Goal: Task Accomplishment & Management: Manage account settings

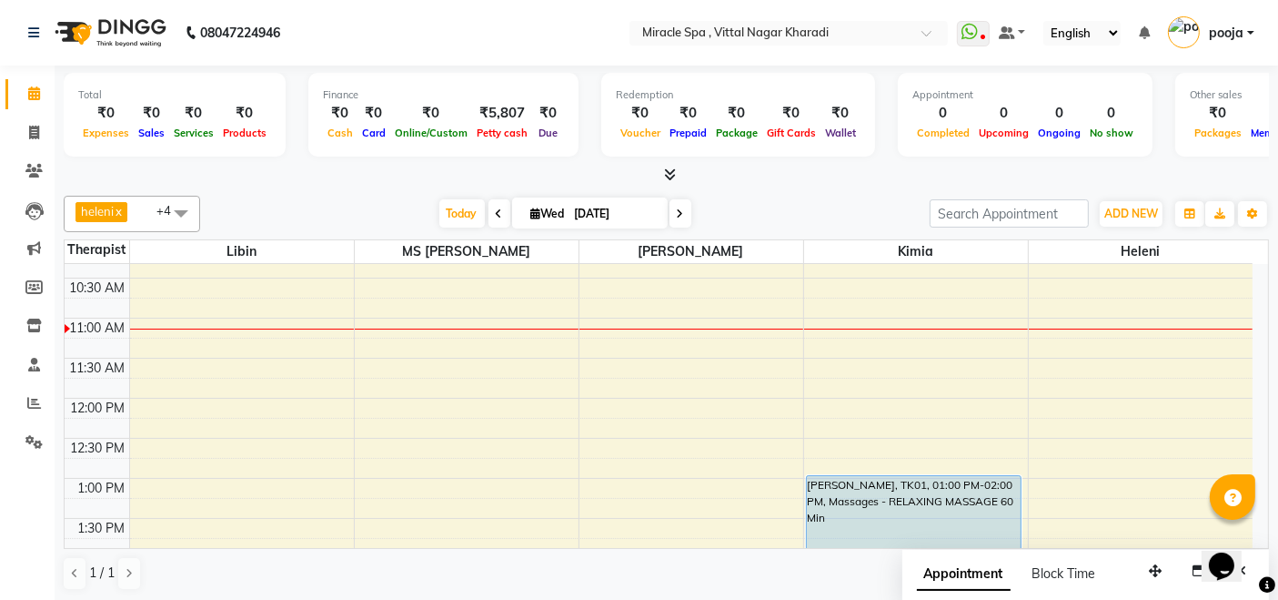
scroll to position [214, 0]
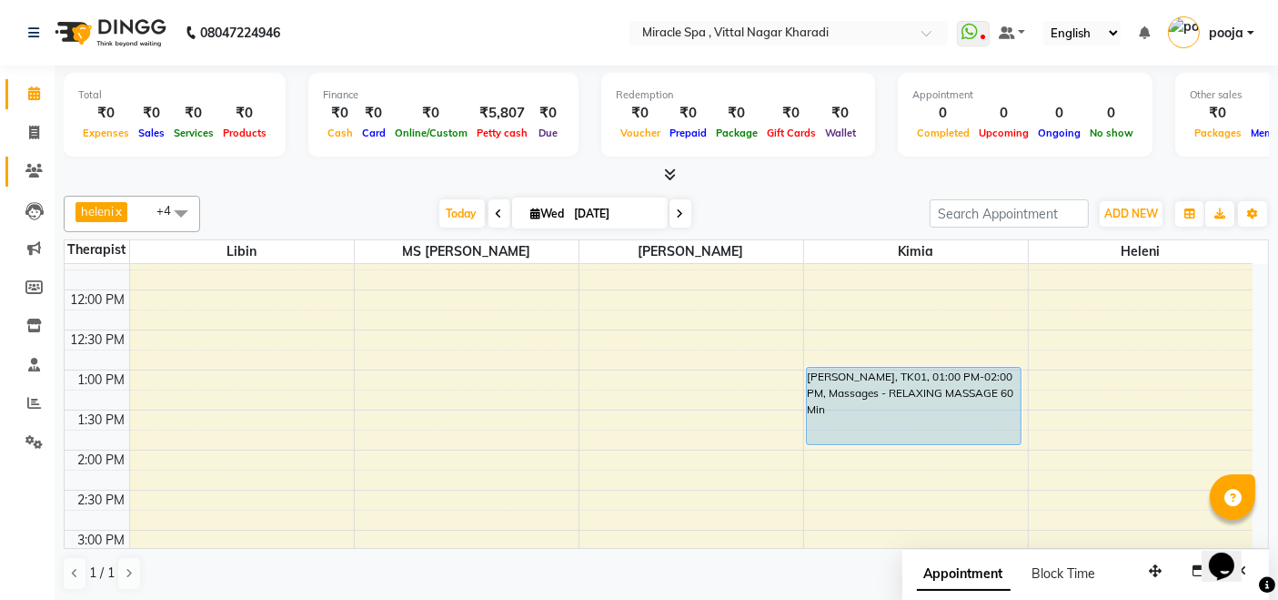
click at [29, 159] on link "Clients" at bounding box center [27, 171] width 44 height 30
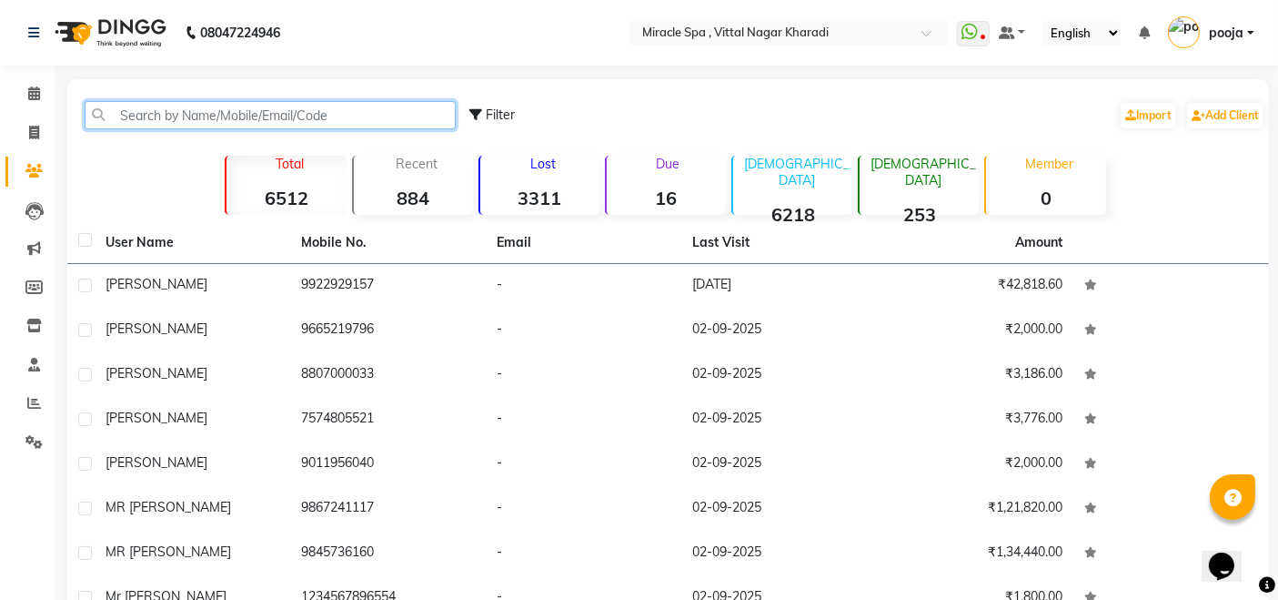
click at [142, 116] on input "text" at bounding box center [270, 115] width 371 height 28
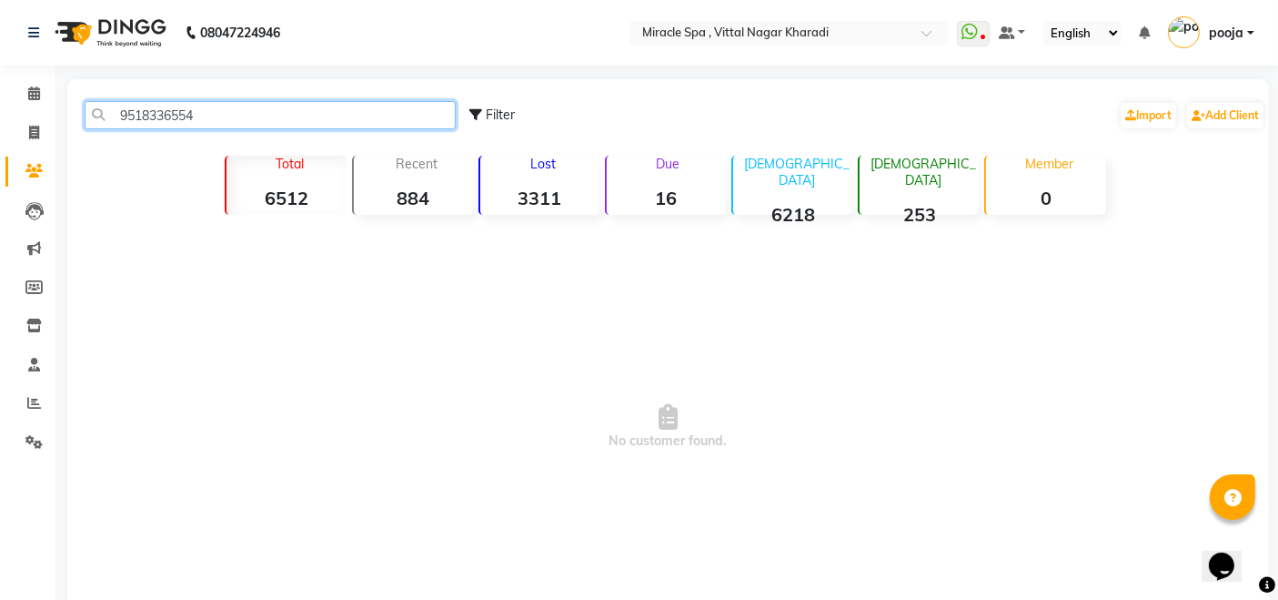
click at [199, 113] on input "9518336554" at bounding box center [270, 115] width 371 height 28
type input "9"
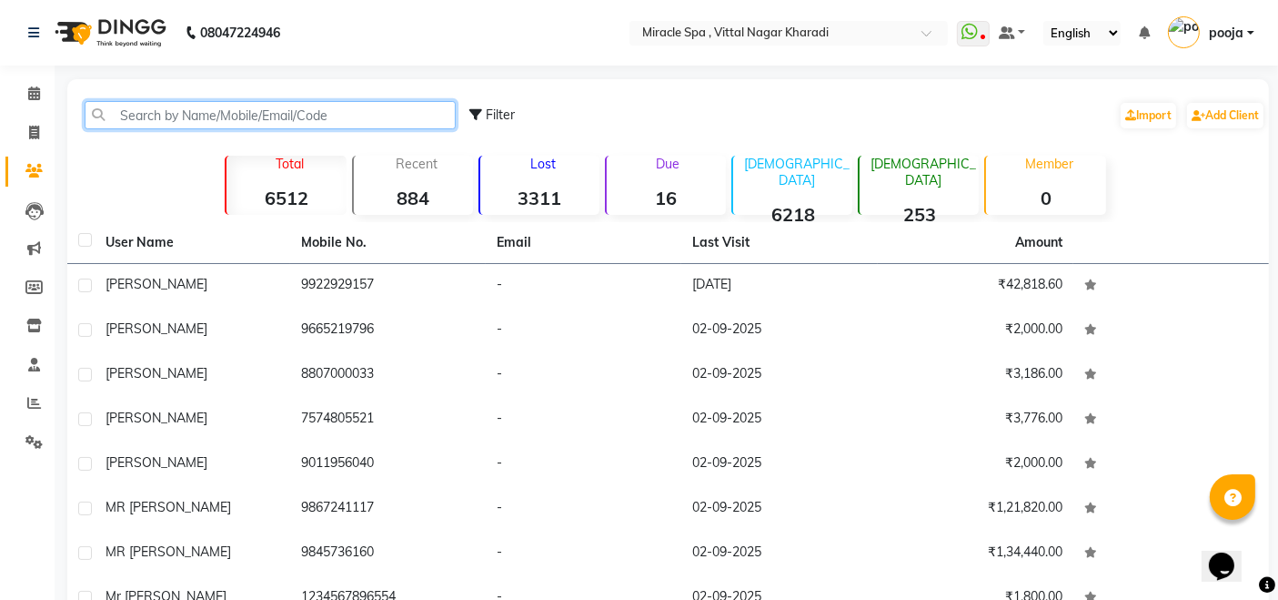
click at [143, 112] on input "text" at bounding box center [270, 115] width 371 height 28
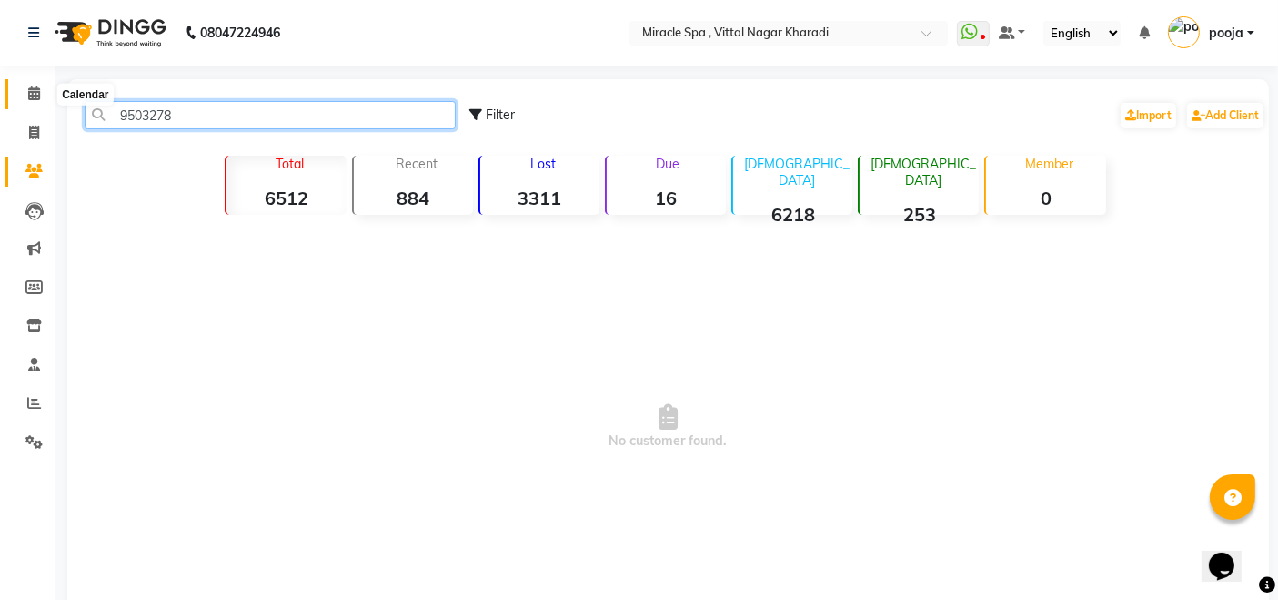
type input "9503278"
click at [34, 86] on icon at bounding box center [34, 93] width 12 height 14
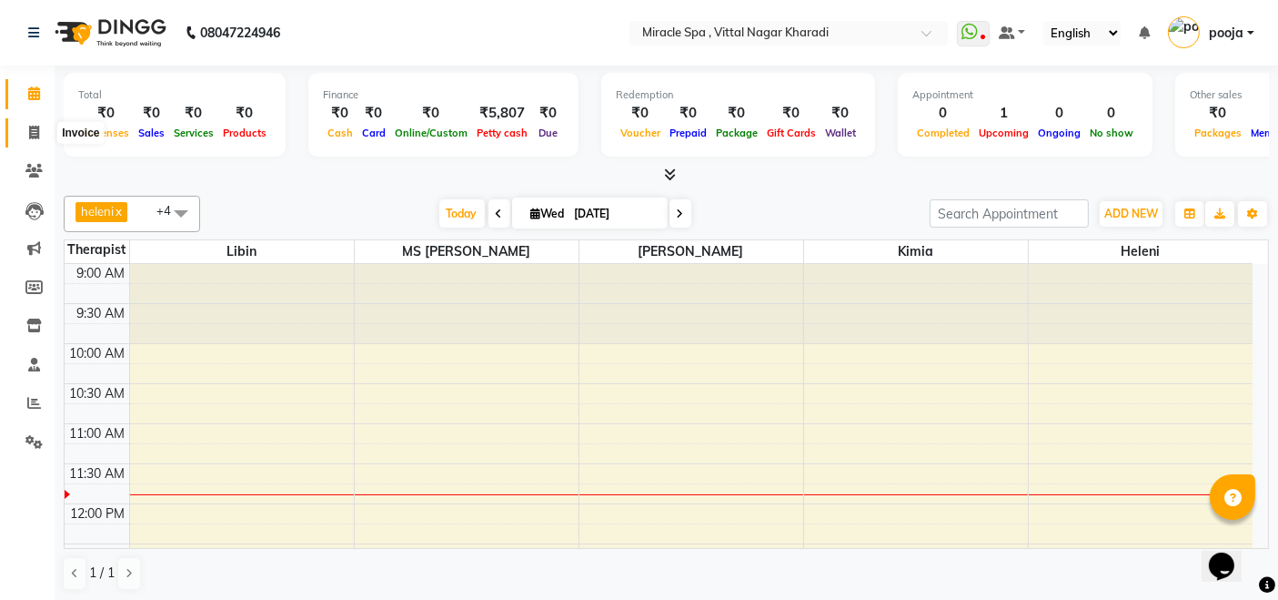
click at [35, 130] on icon at bounding box center [34, 133] width 10 height 14
select select "service"
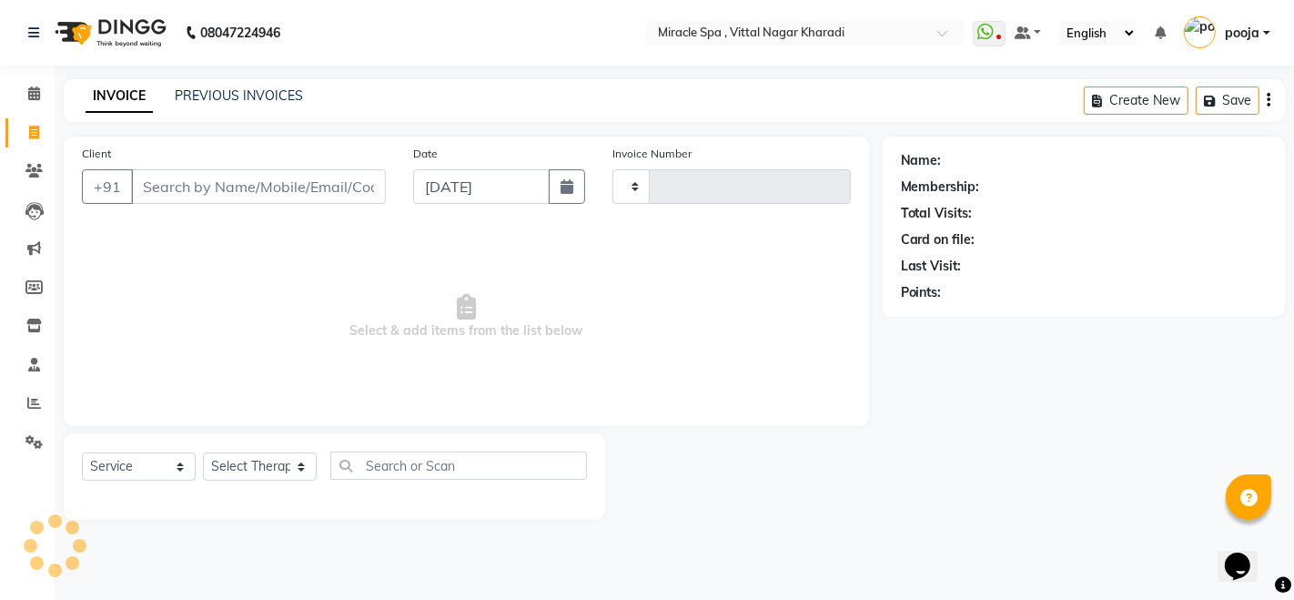
type input "2594"
select select "3854"
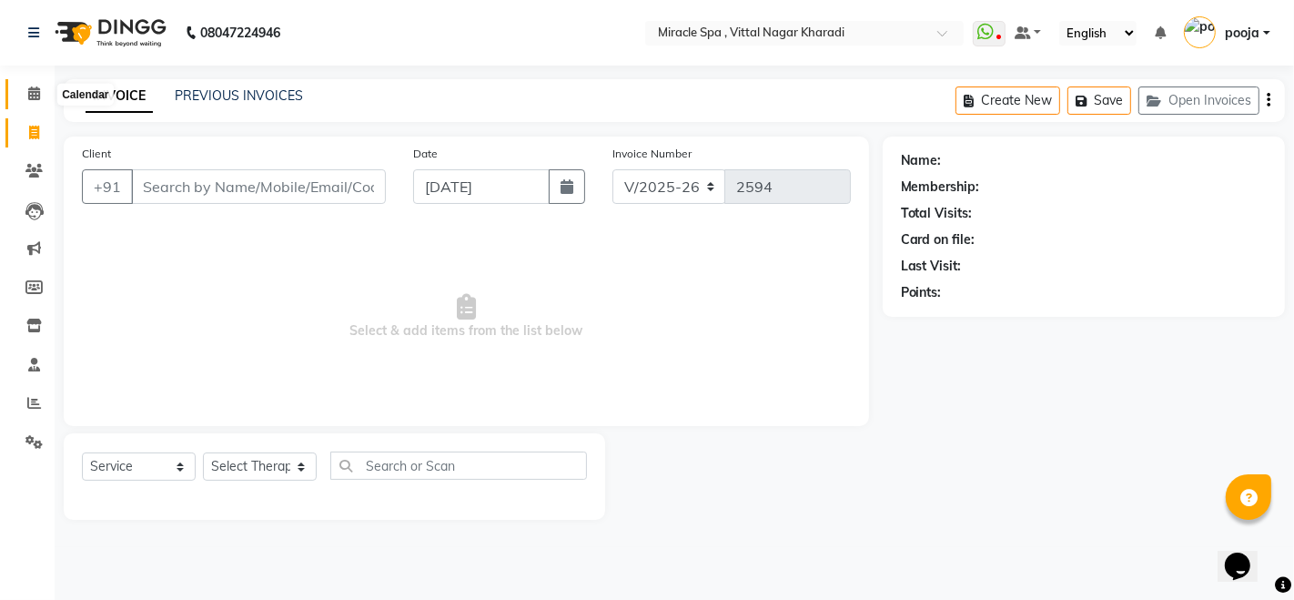
click at [36, 84] on span at bounding box center [34, 94] width 32 height 21
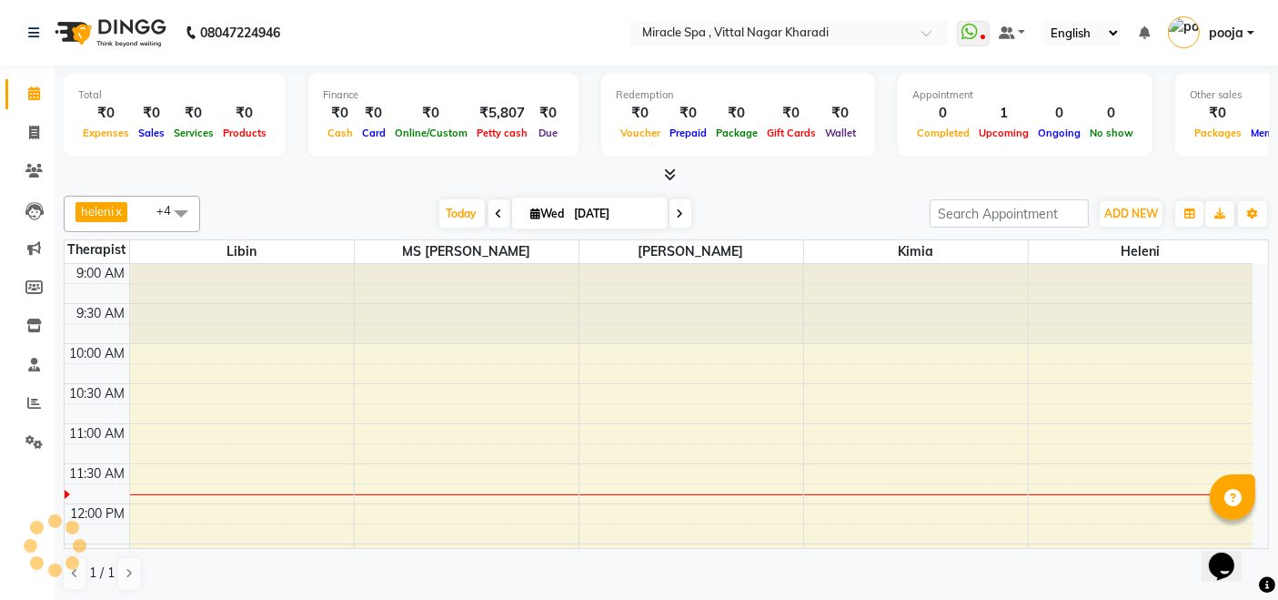
scroll to position [158, 0]
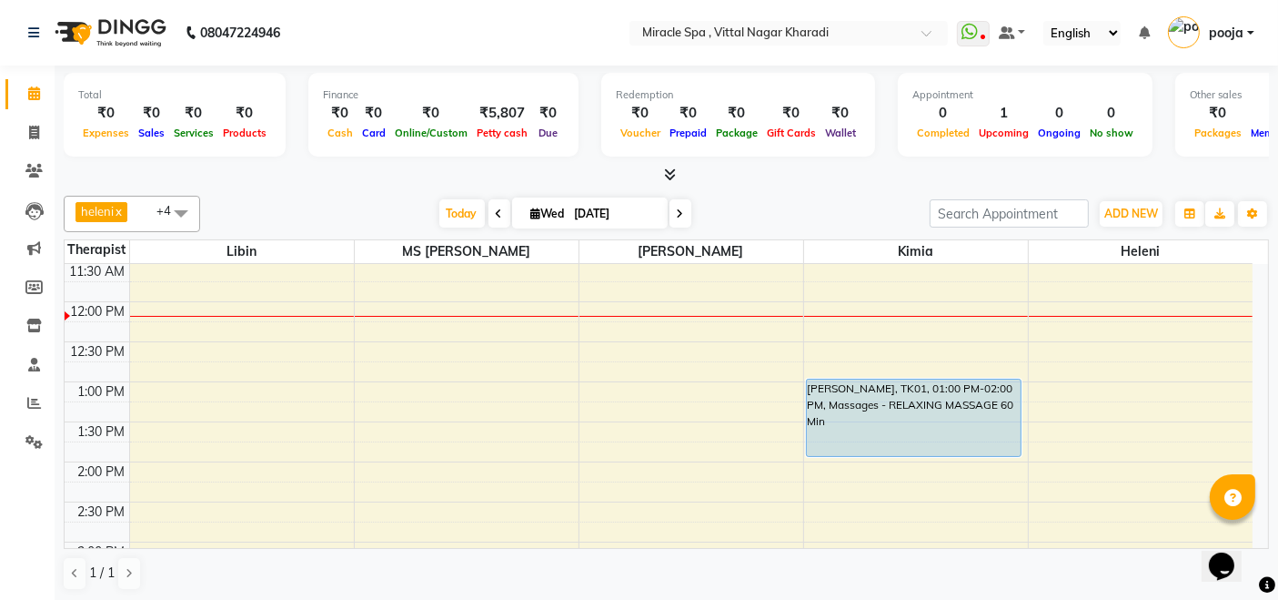
scroll to position [202, 0]
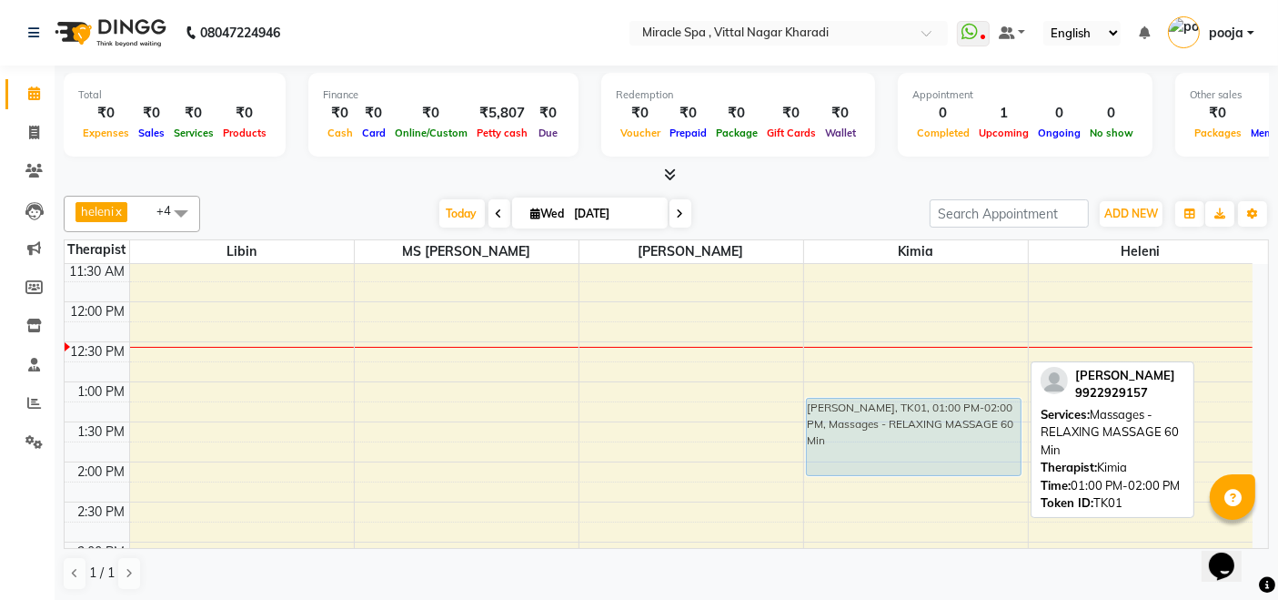
drag, startPoint x: 923, startPoint y: 428, endPoint x: 942, endPoint y: 443, distance: 24.6
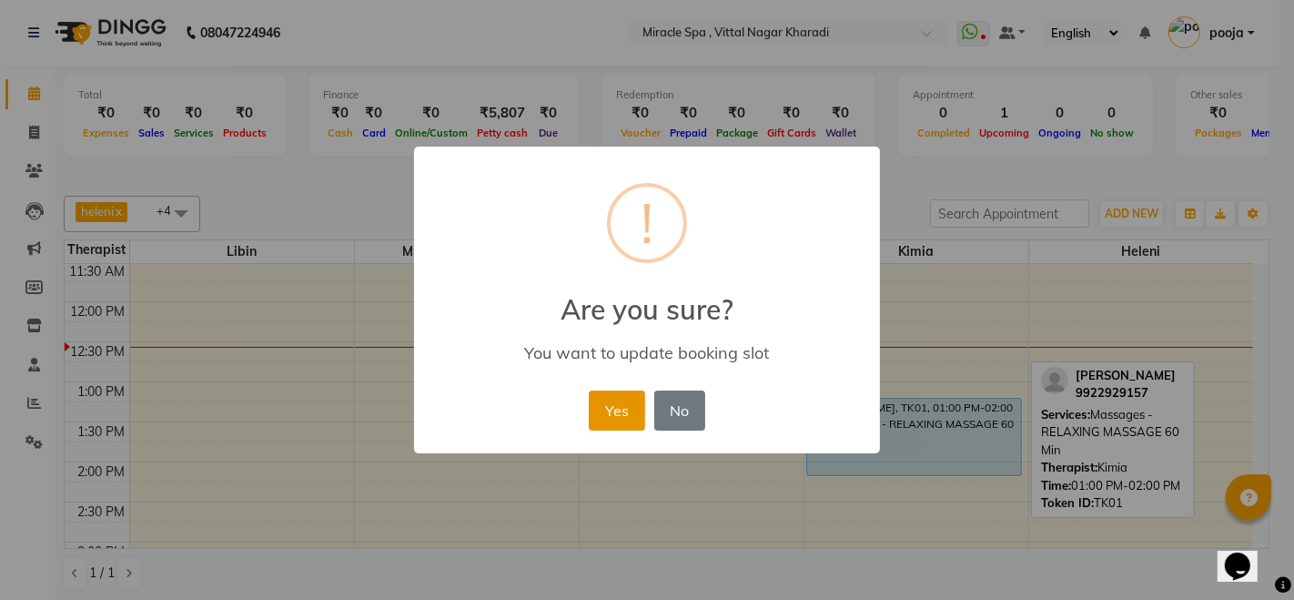
click at [616, 420] on button "Yes" at bounding box center [617, 410] width 56 height 40
